Goal: Find specific page/section: Find specific page/section

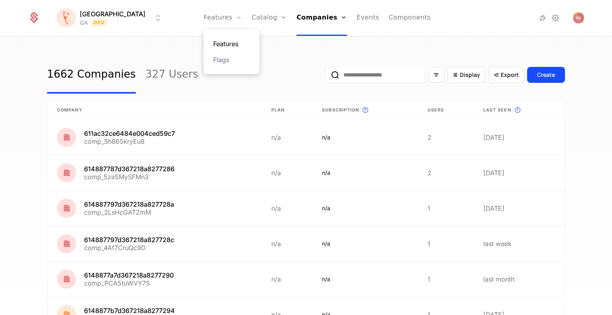
click at [217, 43] on link "Features" at bounding box center [231, 44] width 37 height 10
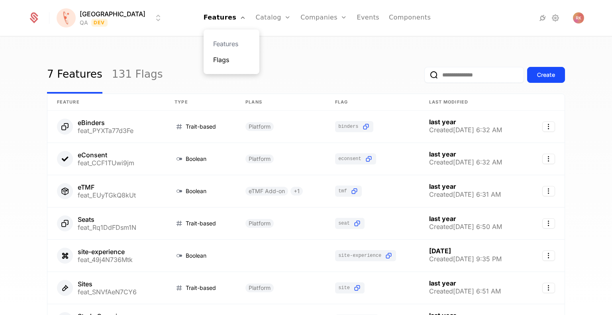
click at [213, 57] on link "Flags" at bounding box center [231, 60] width 37 height 10
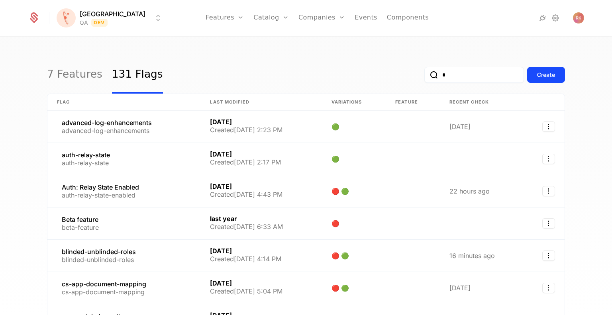
click at [441, 74] on input "*" at bounding box center [475, 75] width 100 height 16
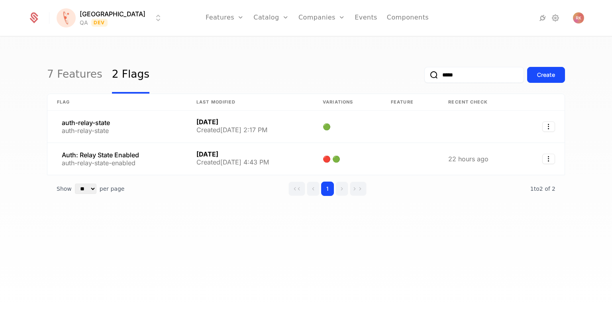
type input "*****"
